Goal: Check status: Check status

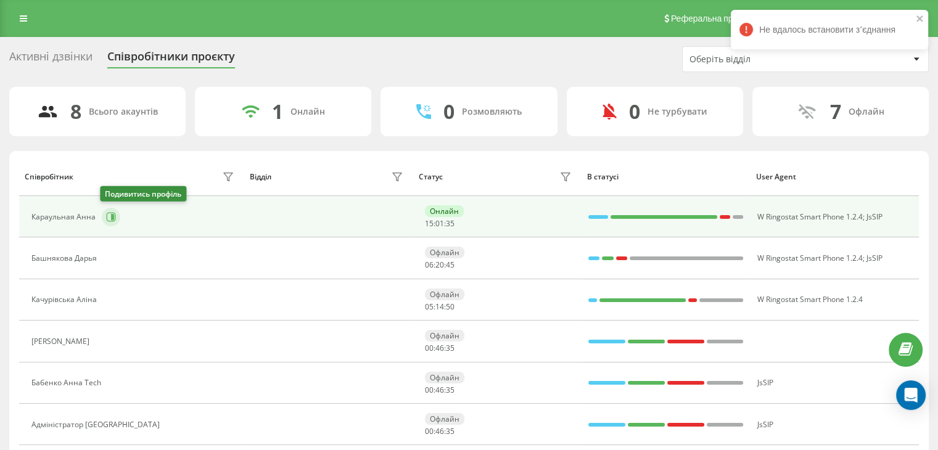
click at [114, 218] on button at bounding box center [111, 217] width 18 height 18
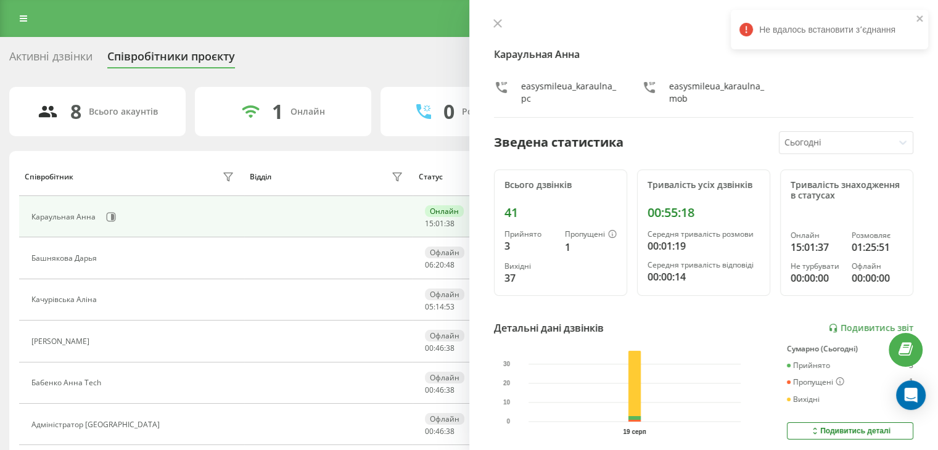
click at [496, 27] on icon at bounding box center [497, 23] width 9 height 9
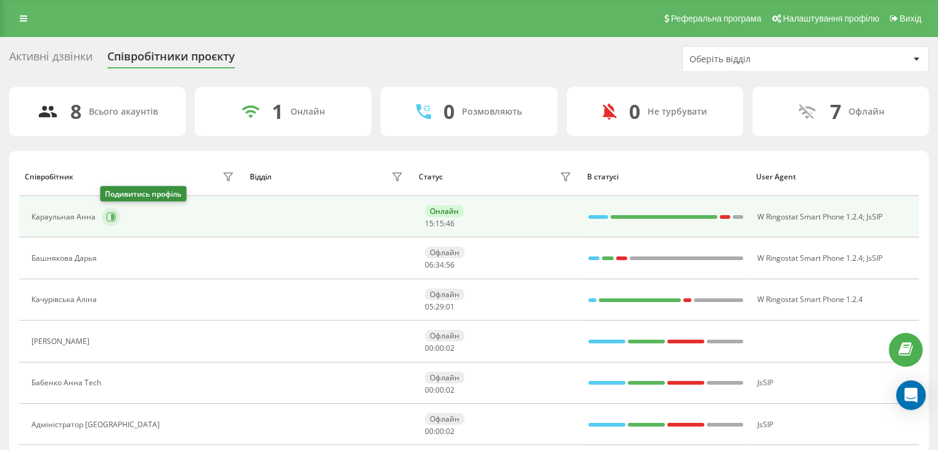
click at [111, 219] on icon at bounding box center [112, 217] width 3 height 6
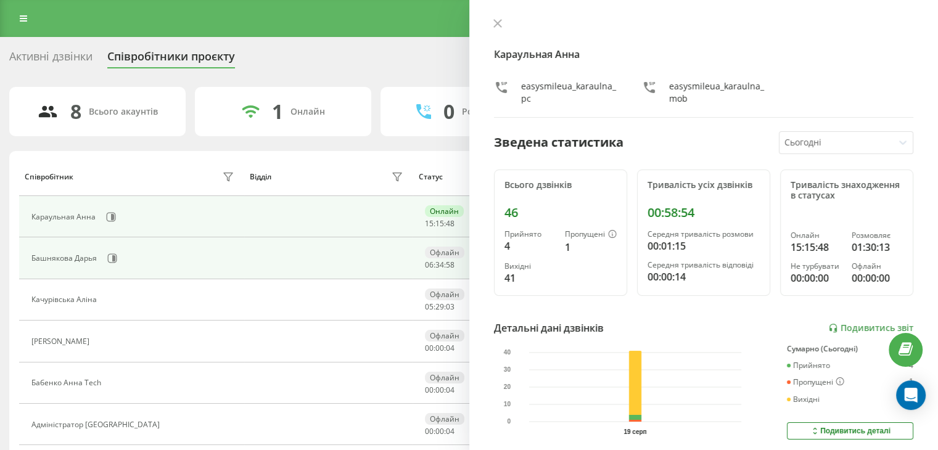
click at [374, 253] on td at bounding box center [328, 257] width 169 height 41
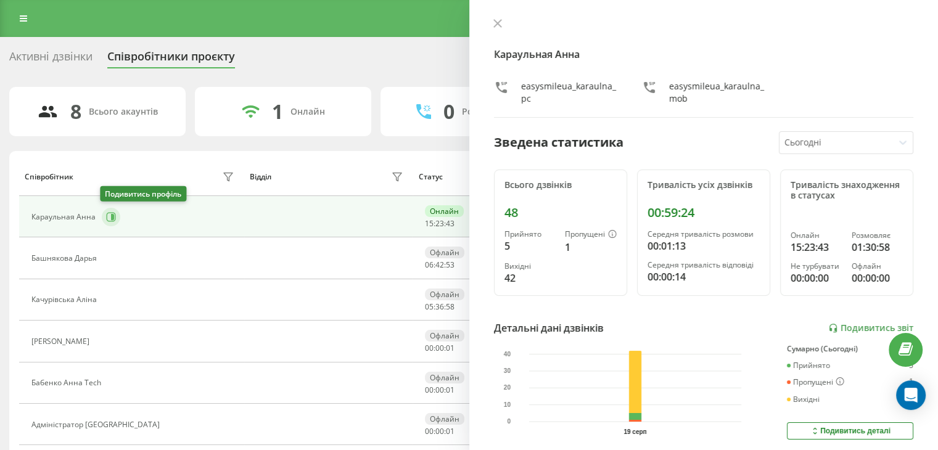
click at [109, 218] on icon at bounding box center [111, 217] width 10 height 10
